Goal: Task Accomplishment & Management: Manage account settings

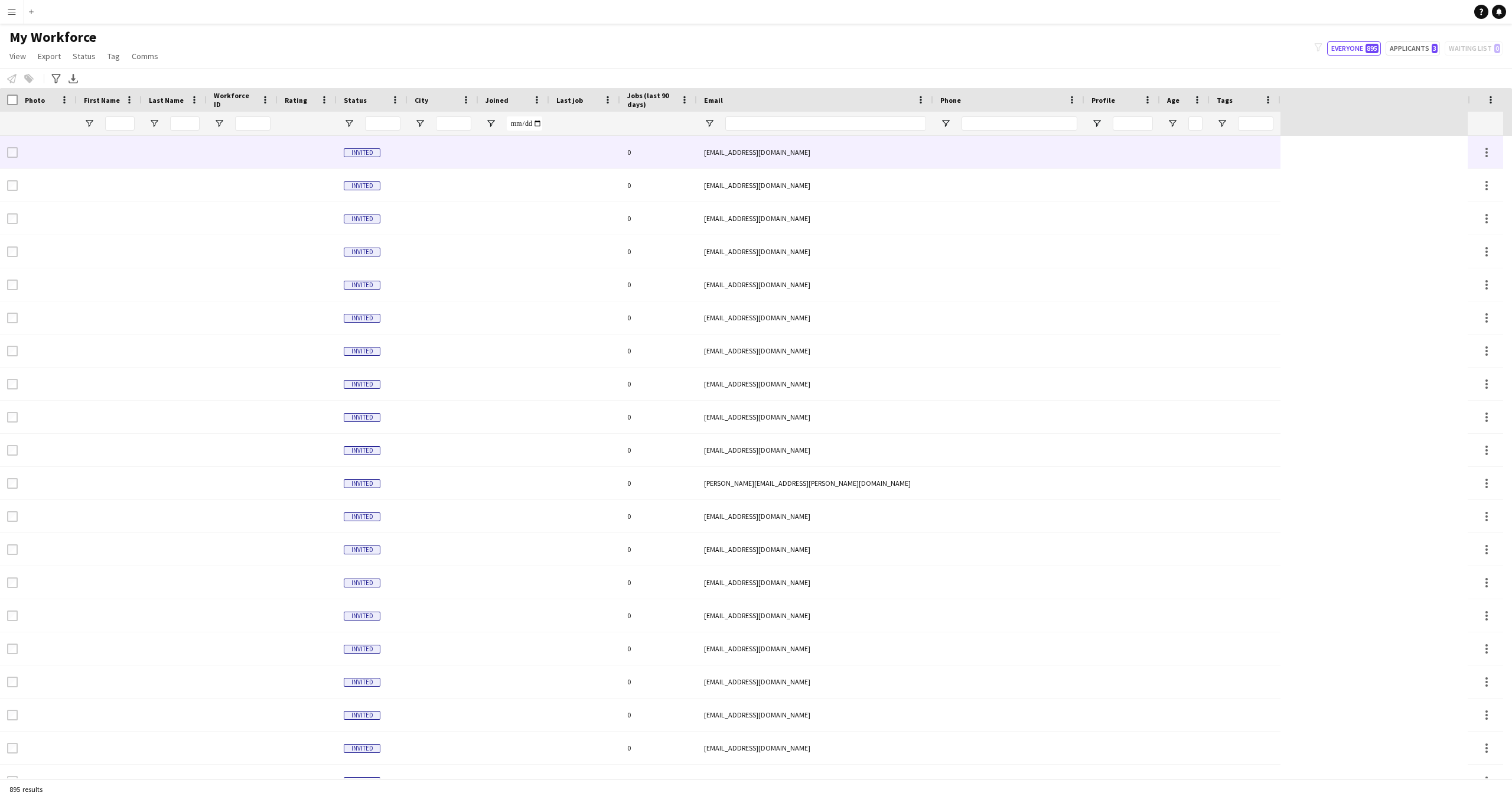
type input "**********"
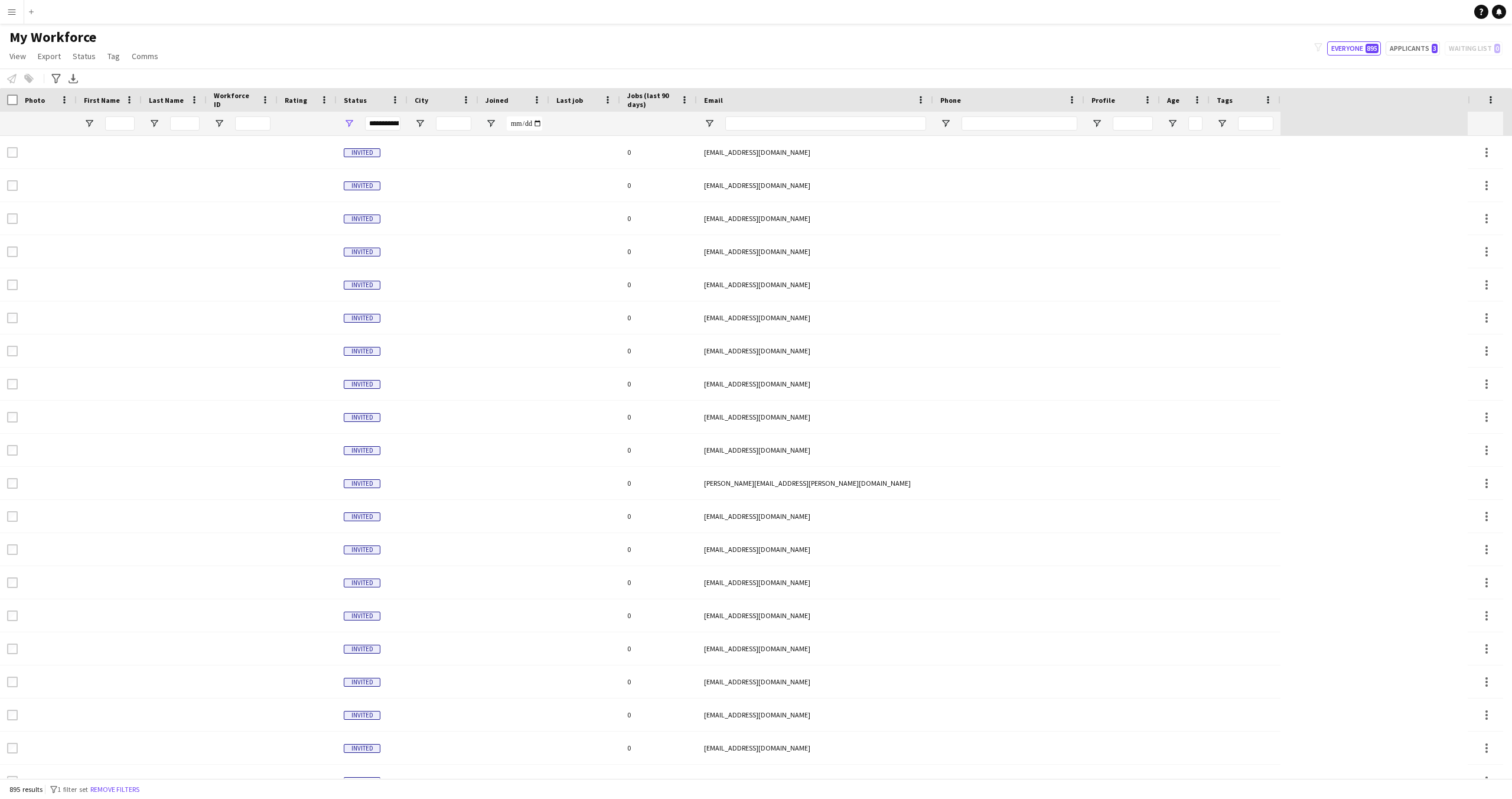
click at [11, 10] on app-icon "Menu" at bounding box center [11, 11] width 10 height 10
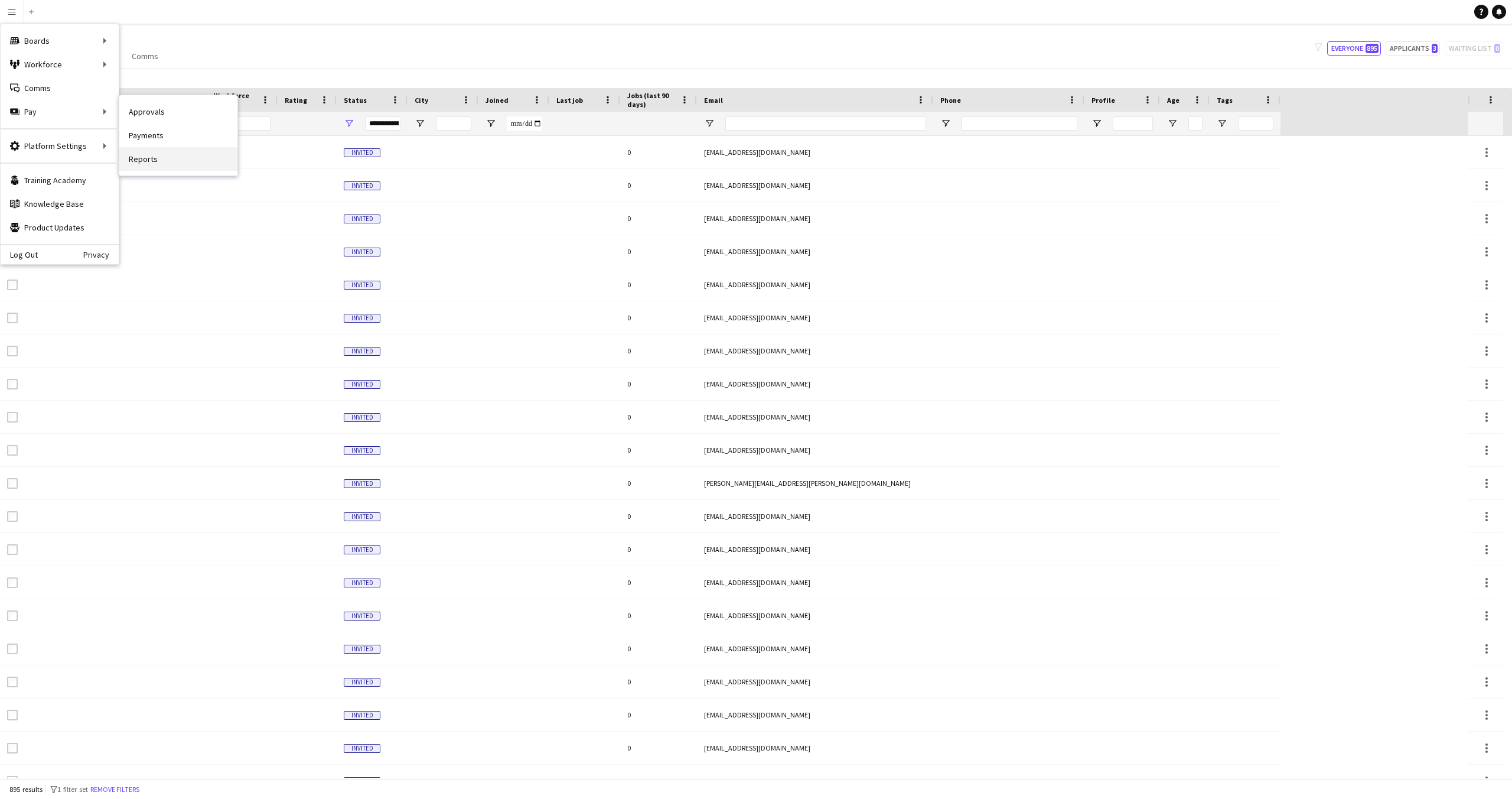
click at [141, 162] on link "Reports" at bounding box center [178, 158] width 118 height 23
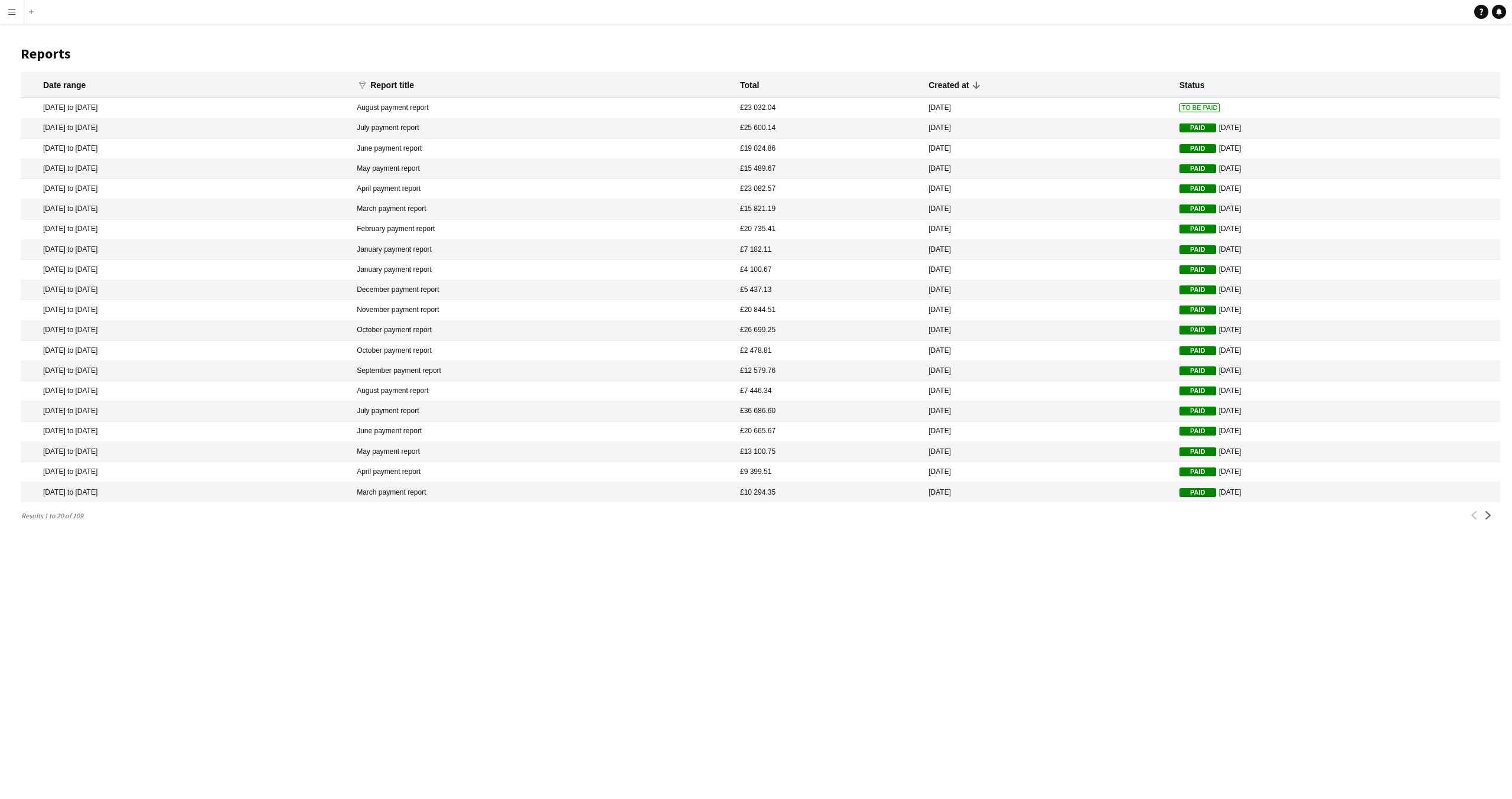
click at [1179, 110] on span "To Be Paid" at bounding box center [1200, 108] width 41 height 9
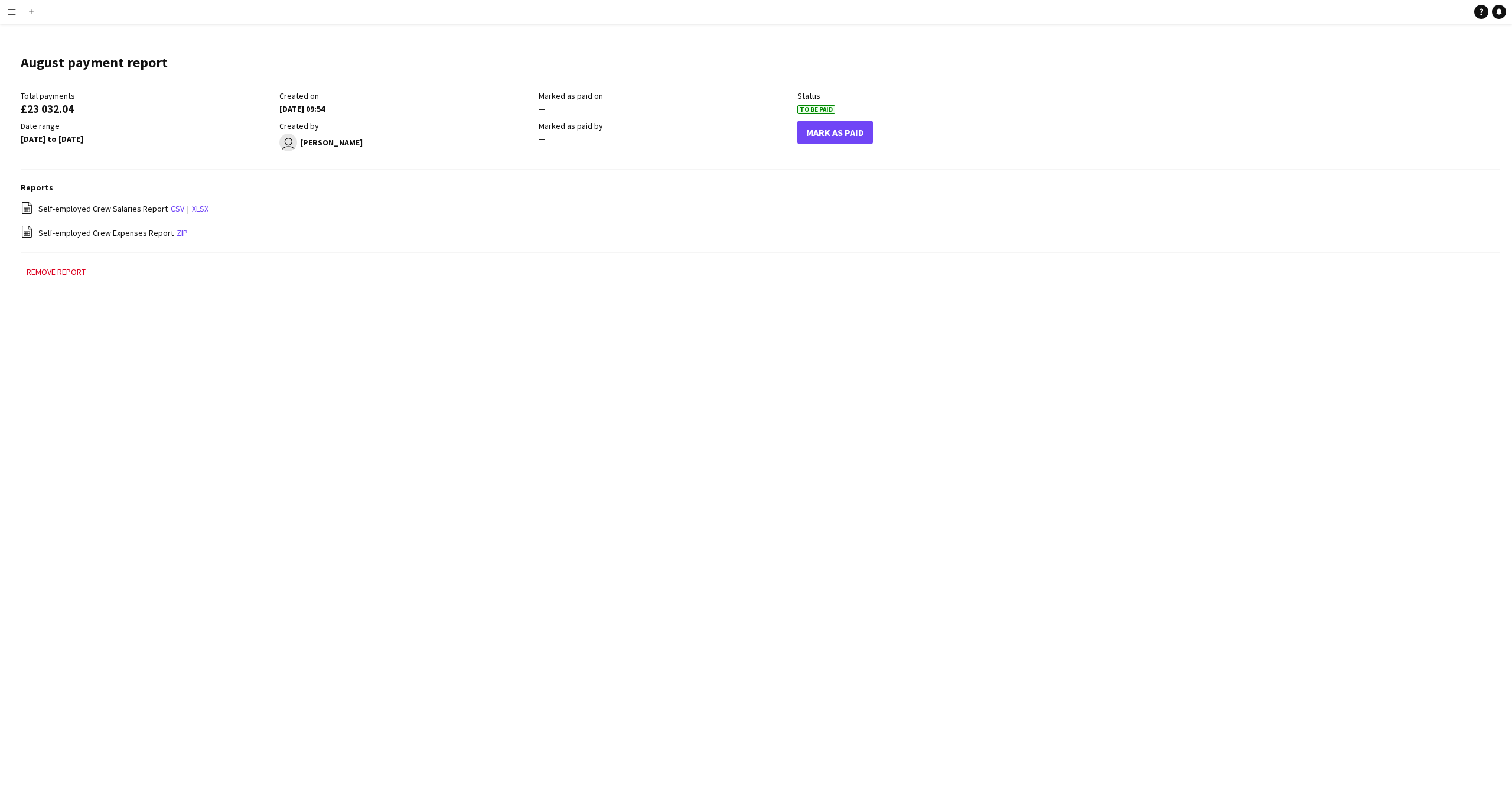
drag, startPoint x: 845, startPoint y: 135, endPoint x: 855, endPoint y: 134, distance: 10.0
click at [845, 135] on button "Mark As Paid" at bounding box center [835, 132] width 75 height 23
click at [10, 8] on app-icon "Menu" at bounding box center [11, 11] width 10 height 10
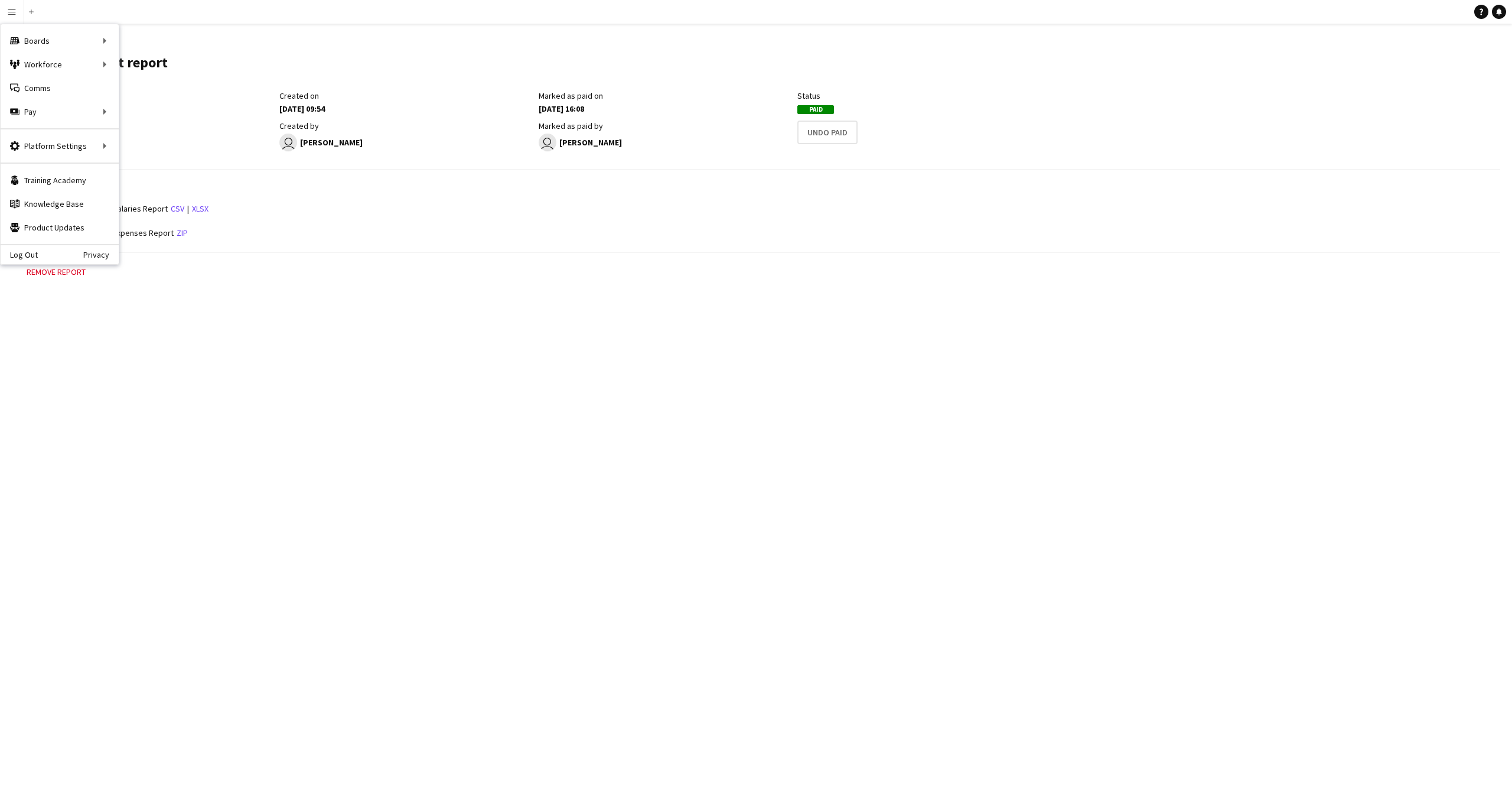
click at [231, 94] on div "Total payments" at bounding box center [147, 96] width 253 height 11
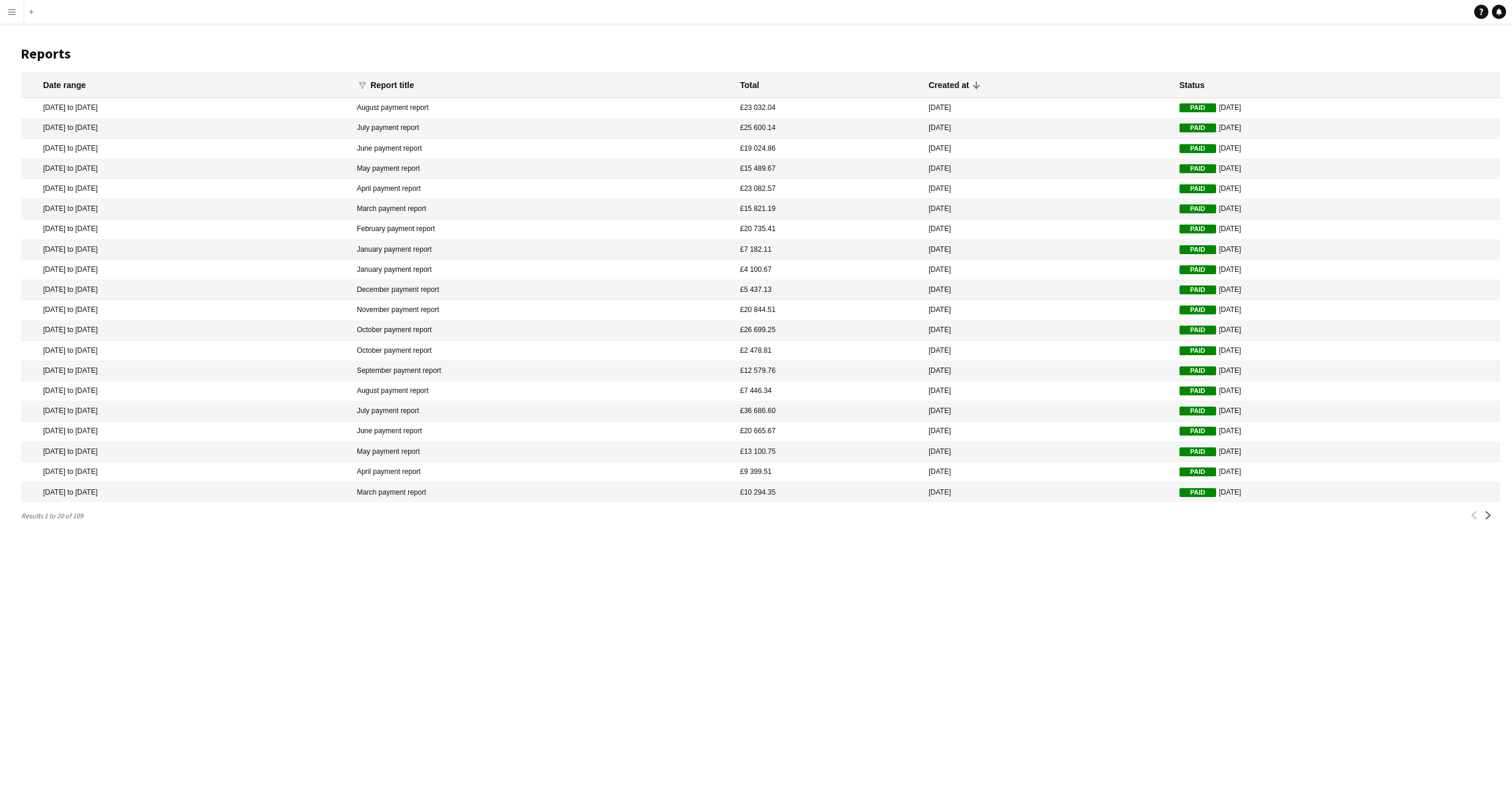
drag, startPoint x: 1032, startPoint y: 488, endPoint x: 578, endPoint y: 113, distance: 588.8
click at [586, 97] on mat-table "Date range funnel Filter magnifier Clear View Results Report title Total Create…" at bounding box center [761, 287] width 1480 height 430
copy mat-table "Lorem Ipsumdo si Ametco 6 Adi 2284 el 78 Sed 9516 Doeius tempori utlabo £14 998…"
